Goal: Task Accomplishment & Management: Manage account settings

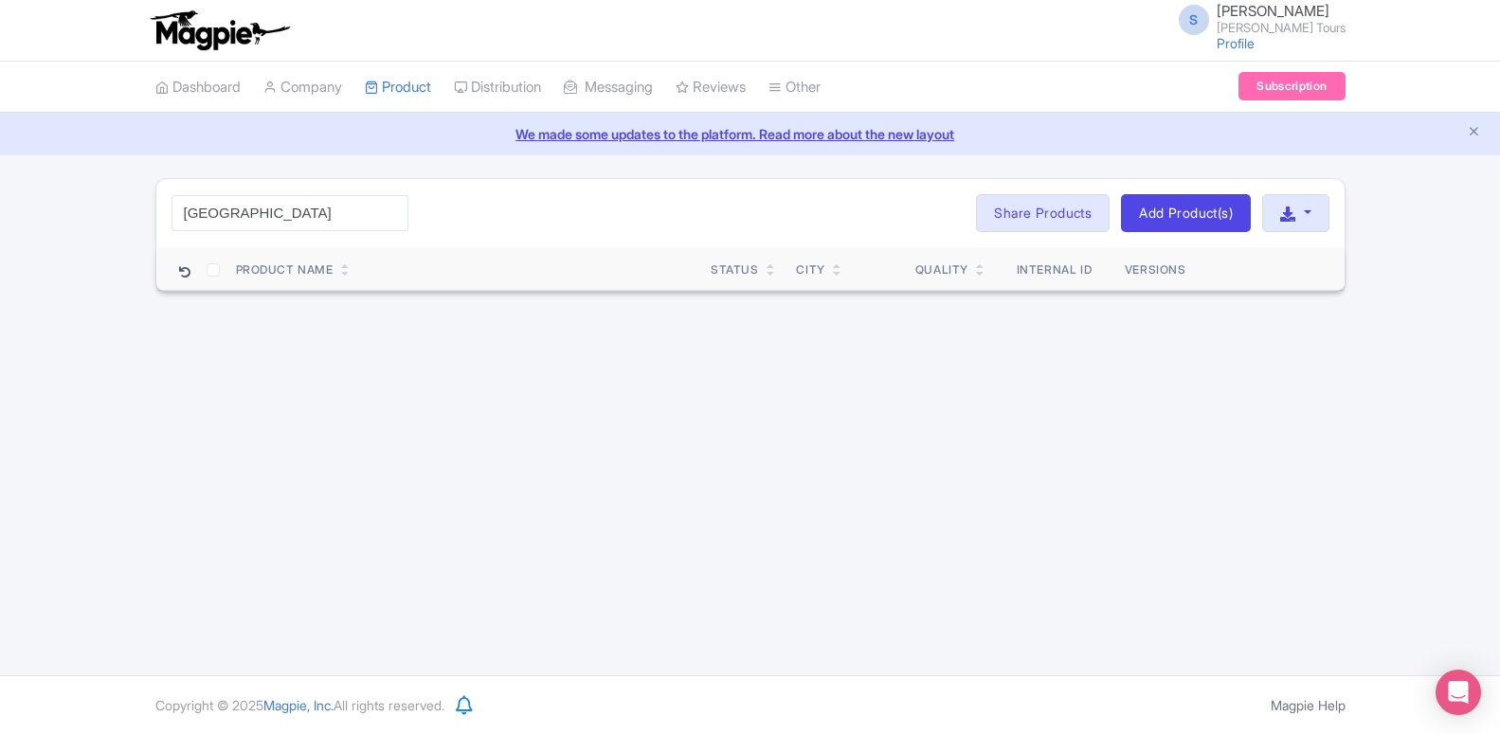
drag, startPoint x: 260, startPoint y: 218, endPoint x: 349, endPoint y: 225, distance: 88.4
click at [349, 225] on input "[GEOGRAPHIC_DATA]" at bounding box center [289, 213] width 237 height 36
type input "[GEOGRAPHIC_DATA]"
click button "Search" at bounding box center [0, 0] width 0 height 0
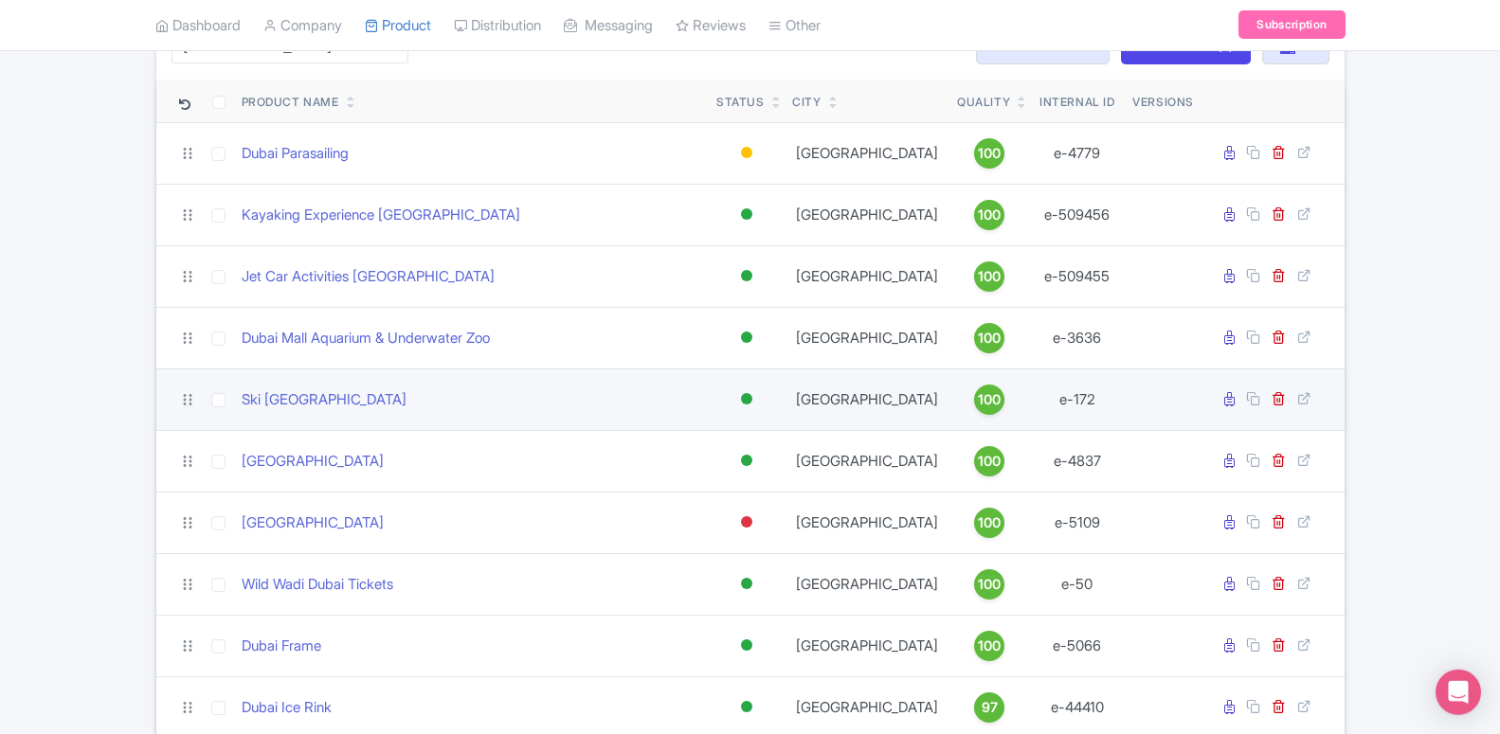
scroll to position [193, 0]
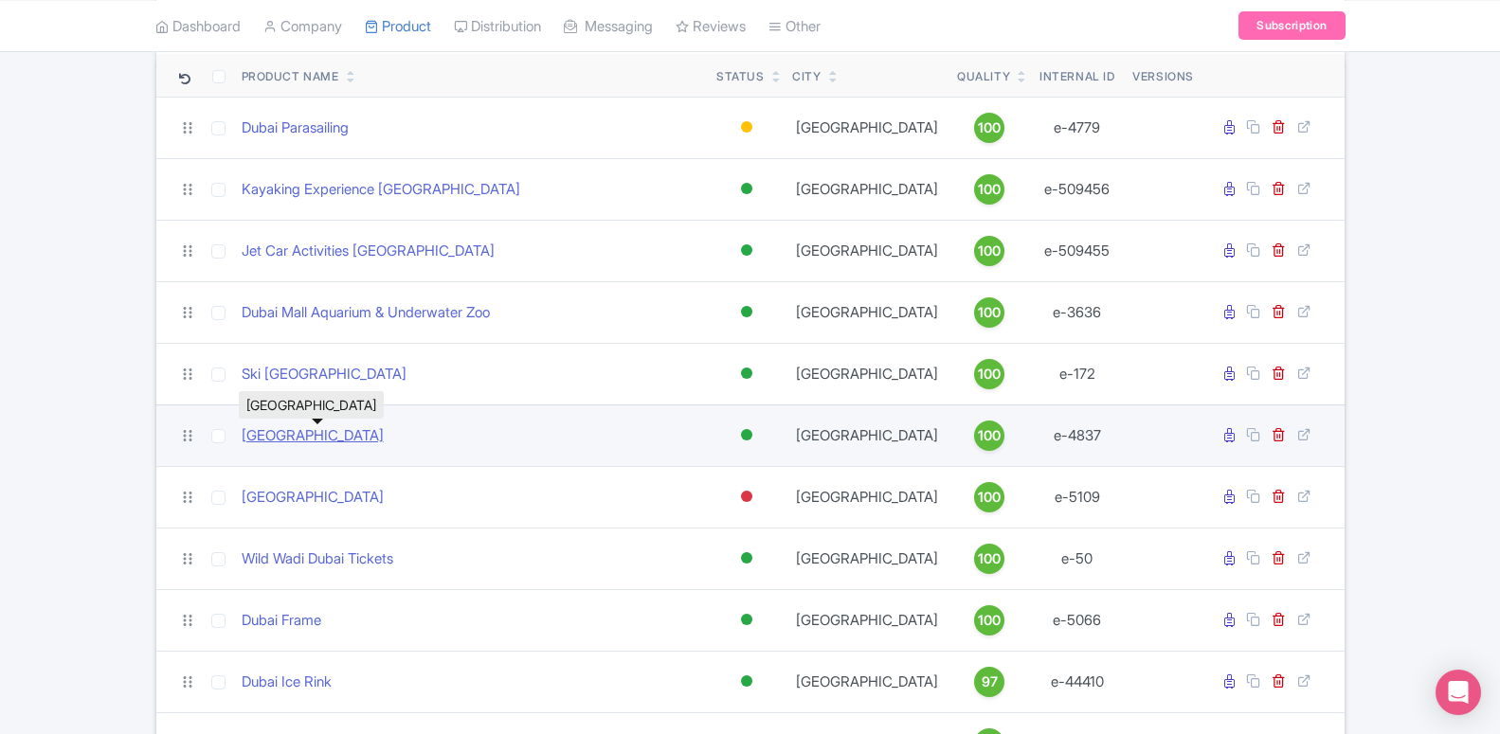
click at [297, 445] on link "[GEOGRAPHIC_DATA]" at bounding box center [313, 436] width 142 height 22
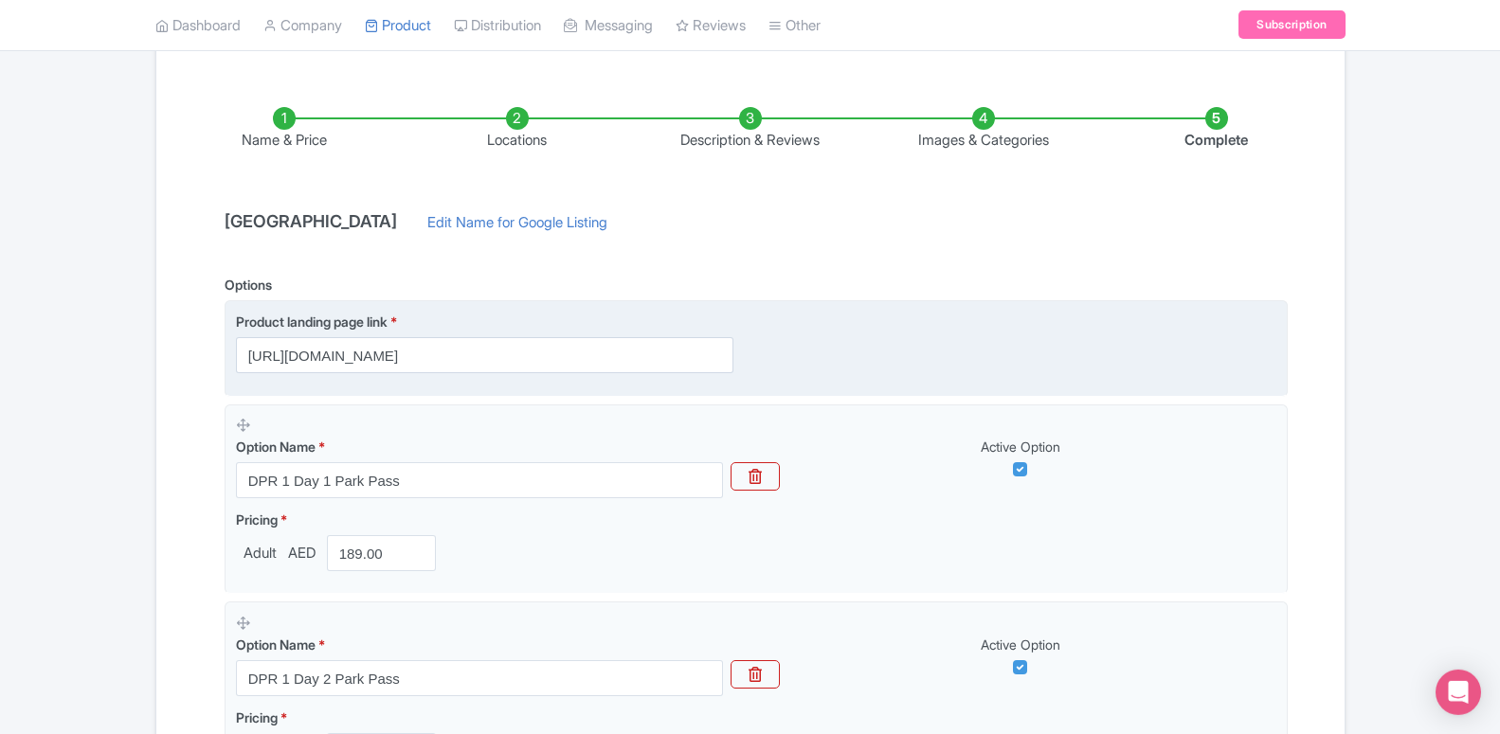
scroll to position [290, 0]
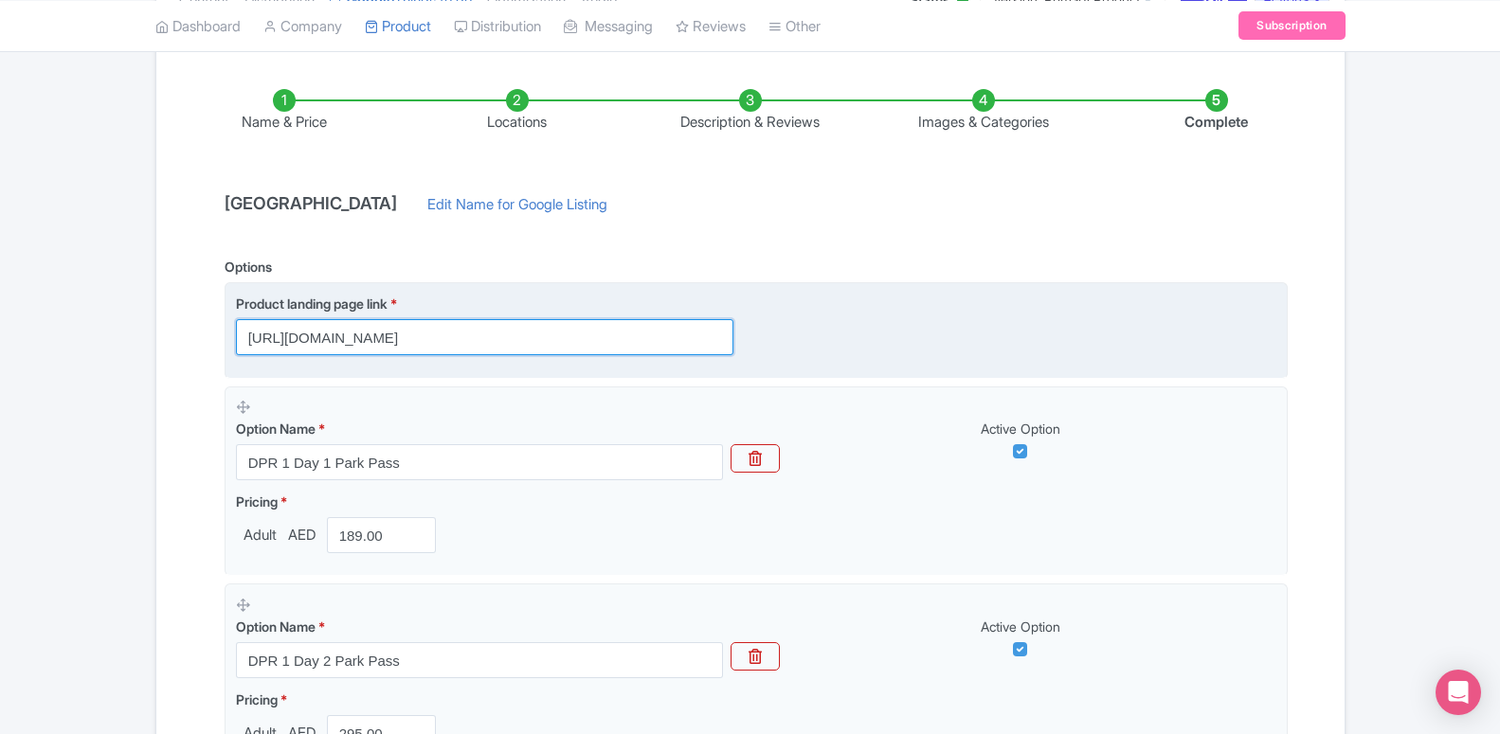
click at [368, 341] on input "https://dubai.raynatours.com/Best-Dpr-Deals" at bounding box center [484, 337] width 497 height 36
click at [464, 341] on input "https://dubai.raynatours.com/Best-Dpr-Deals" at bounding box center [484, 337] width 497 height 36
click at [298, 349] on input "https://dubai.raynatours.com/Best-Dpr-Deals" at bounding box center [484, 337] width 497 height 36
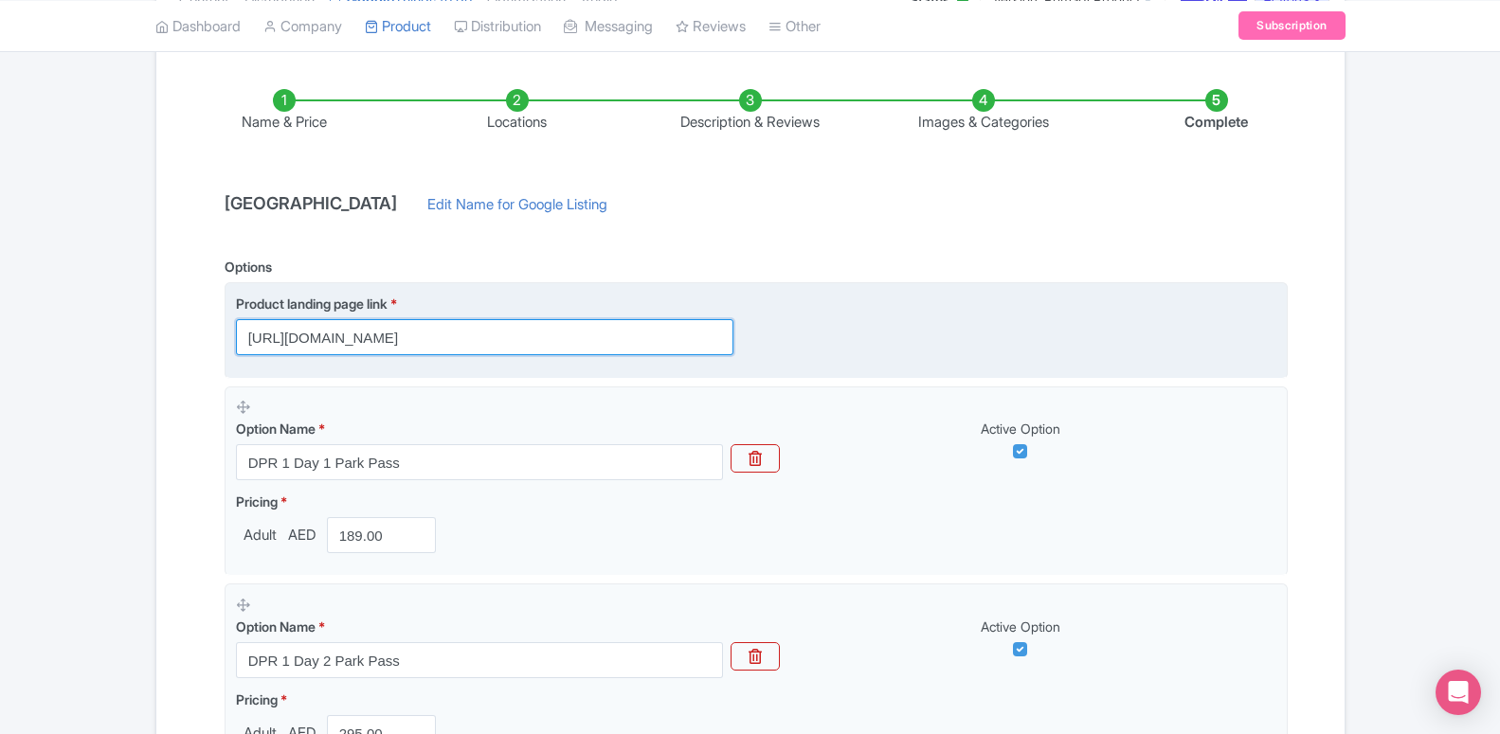
click at [297, 349] on input "https://dubai.raynatours.com/Best-Dpr-Deals" at bounding box center [484, 337] width 497 height 36
